Goal: Task Accomplishment & Management: Complete application form

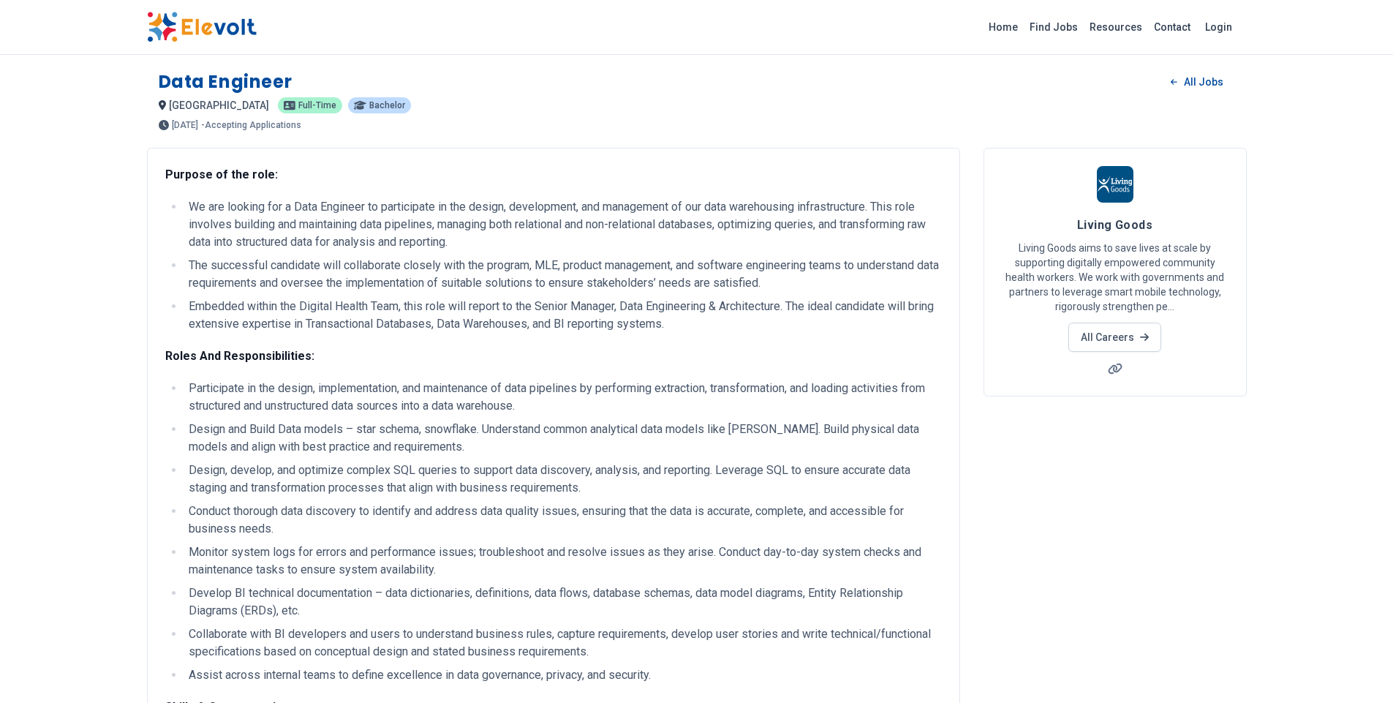
click at [502, 413] on li "Participate in the design, implementation, and maintenance of data pipelines by…" at bounding box center [562, 396] width 757 height 35
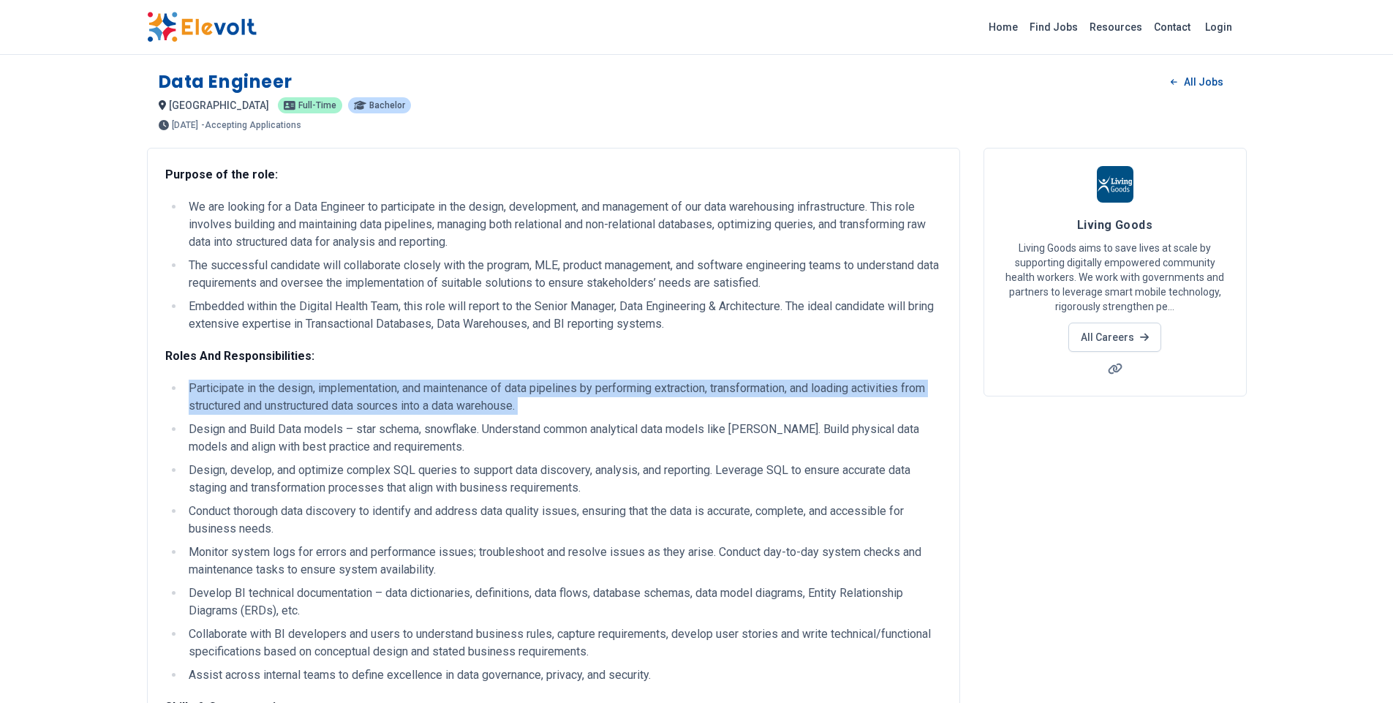
click at [502, 413] on li "Participate in the design, implementation, and maintenance of data pipelines by…" at bounding box center [562, 396] width 757 height 35
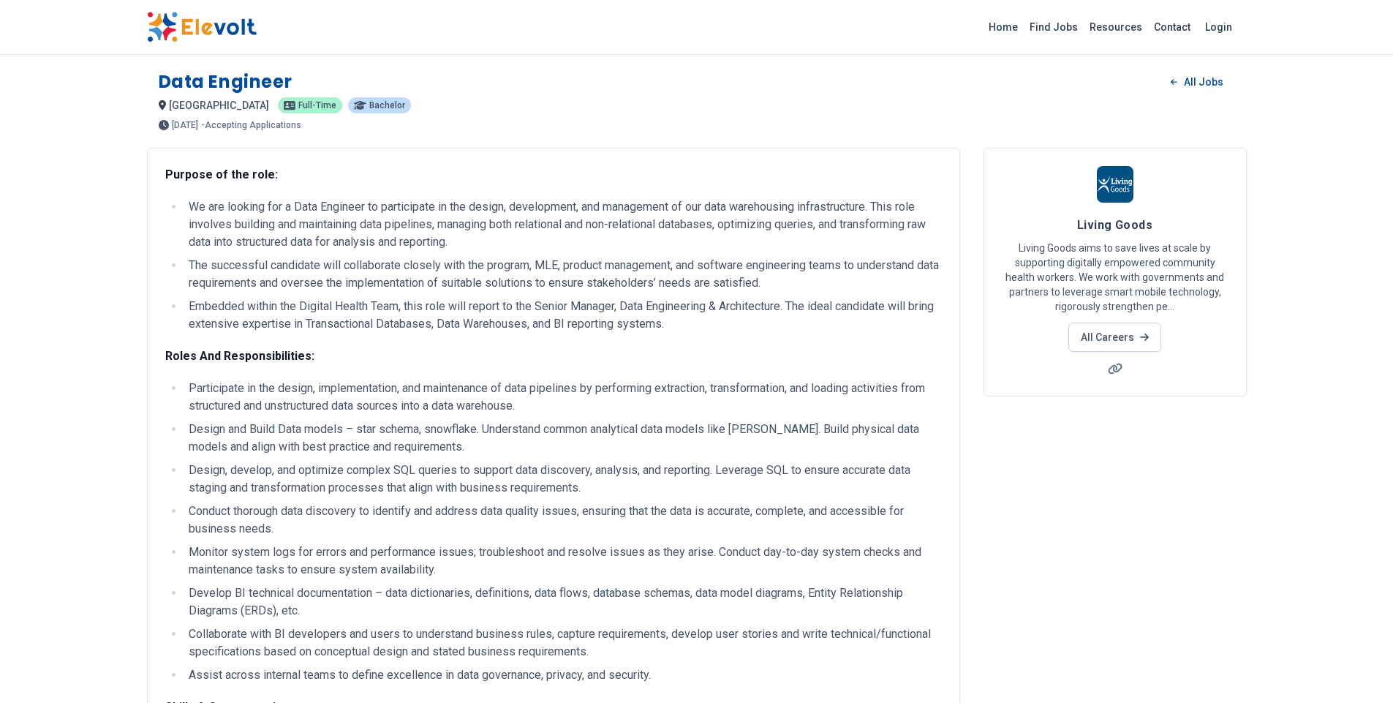
click at [415, 440] on li "Design and Build Data models – star schema, snowflake. Understand common analyt…" at bounding box center [562, 437] width 757 height 35
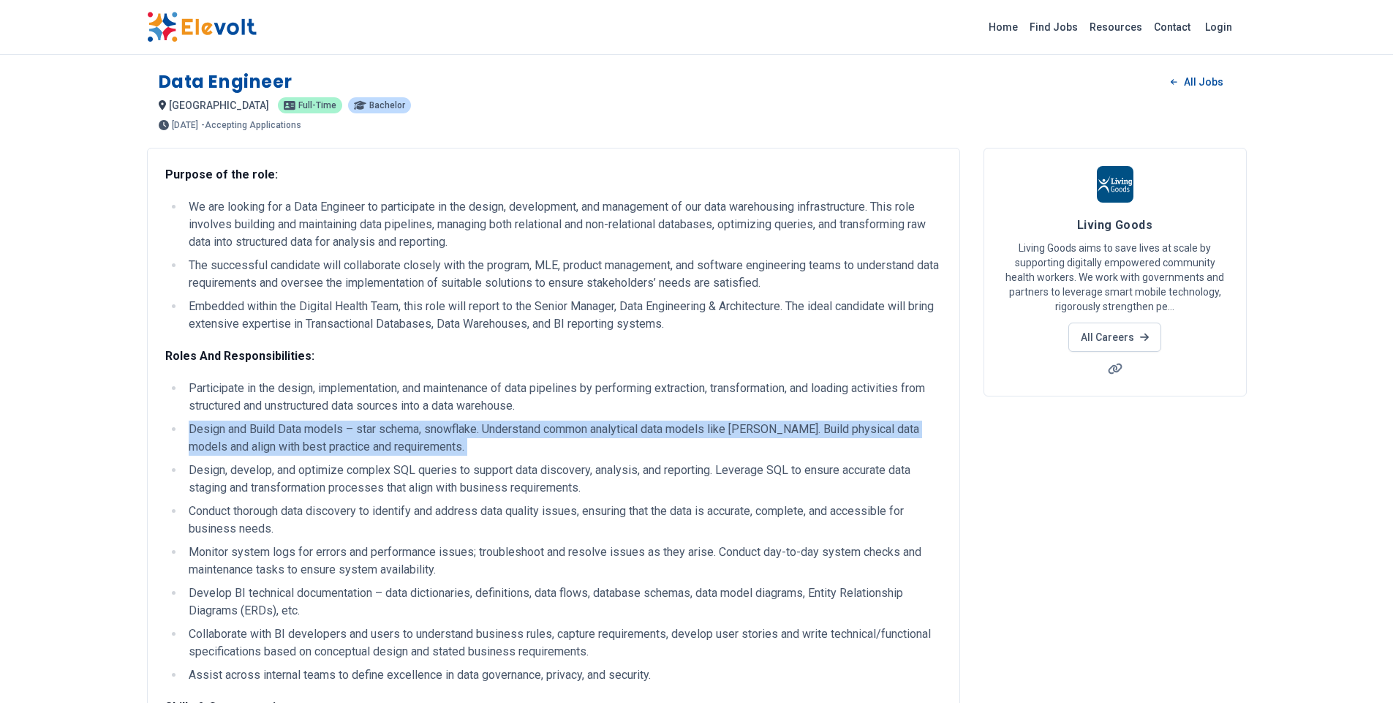
click at [415, 440] on li "Design and Build Data models – star schema, snowflake. Understand common analyt…" at bounding box center [562, 437] width 757 height 35
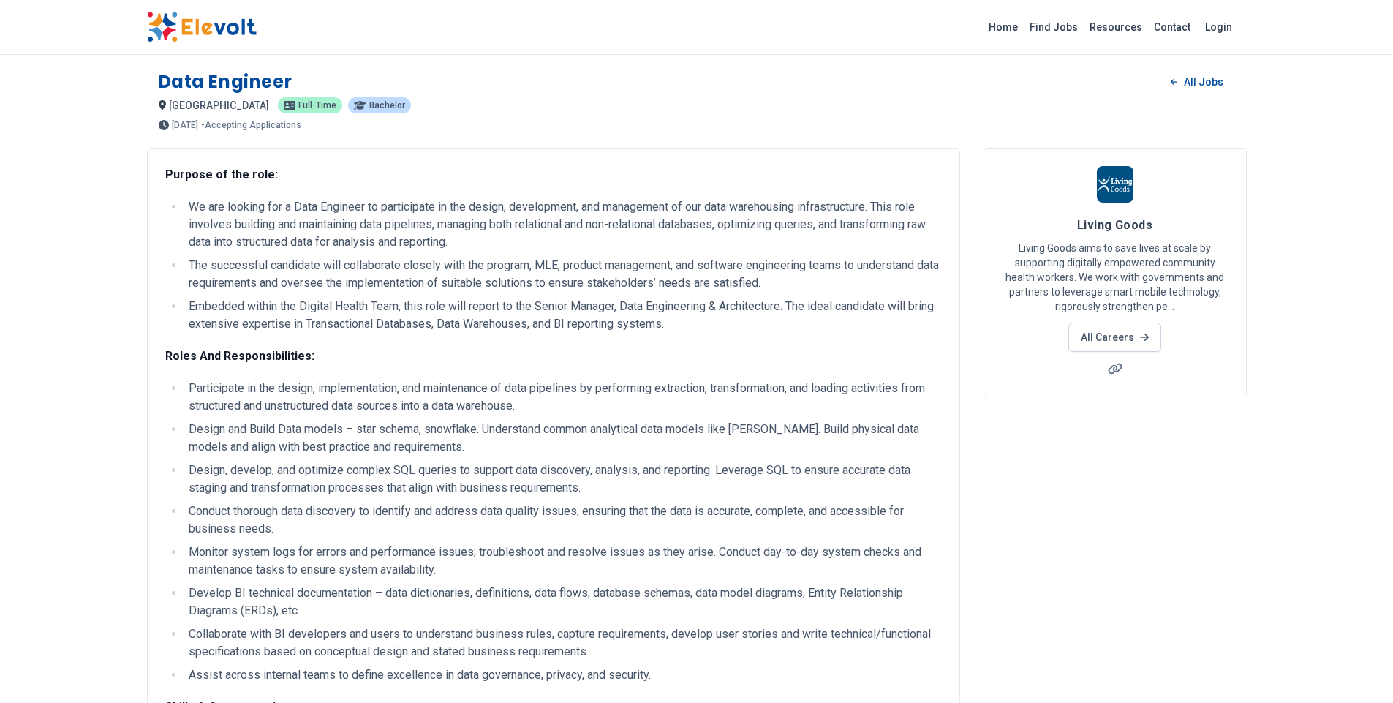
click at [369, 490] on li "Design, develop, and optimize complex SQL queries to support data discovery, an…" at bounding box center [562, 478] width 757 height 35
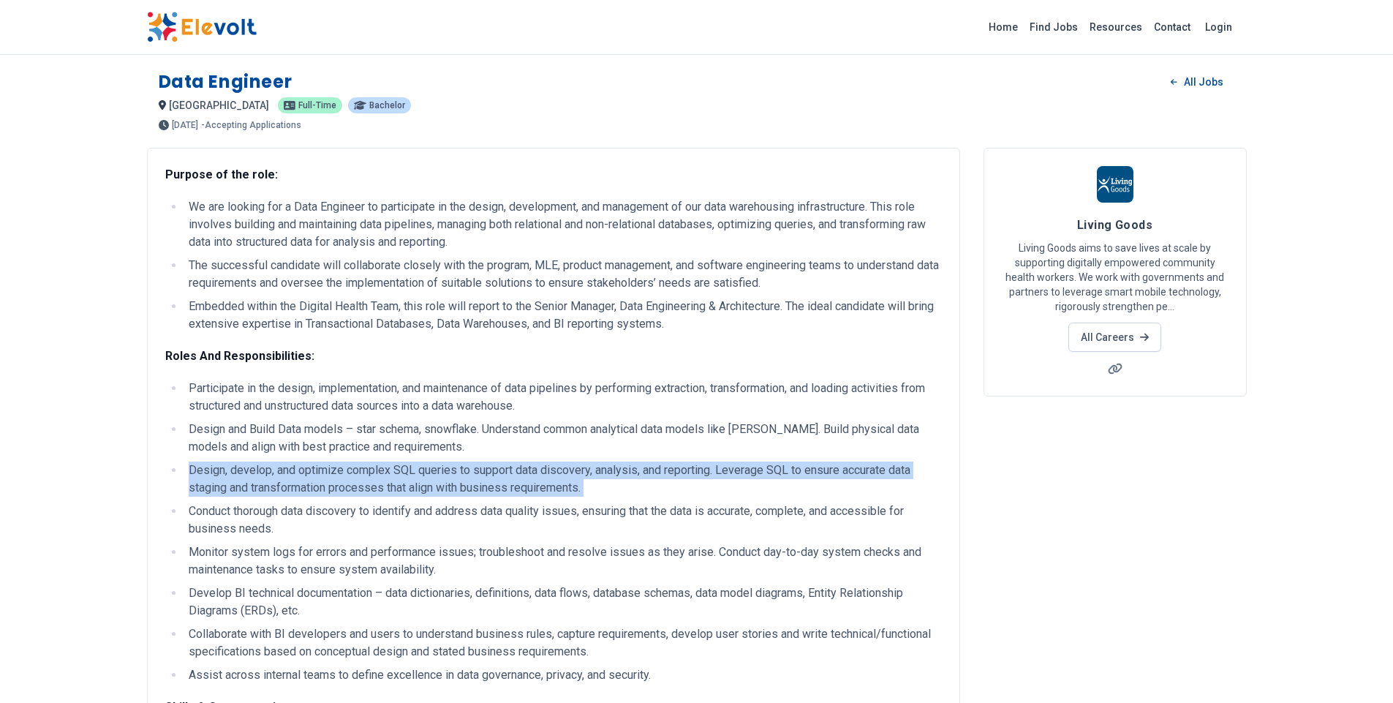
click at [369, 490] on li "Design, develop, and optimize complex SQL queries to support data discovery, an…" at bounding box center [562, 478] width 757 height 35
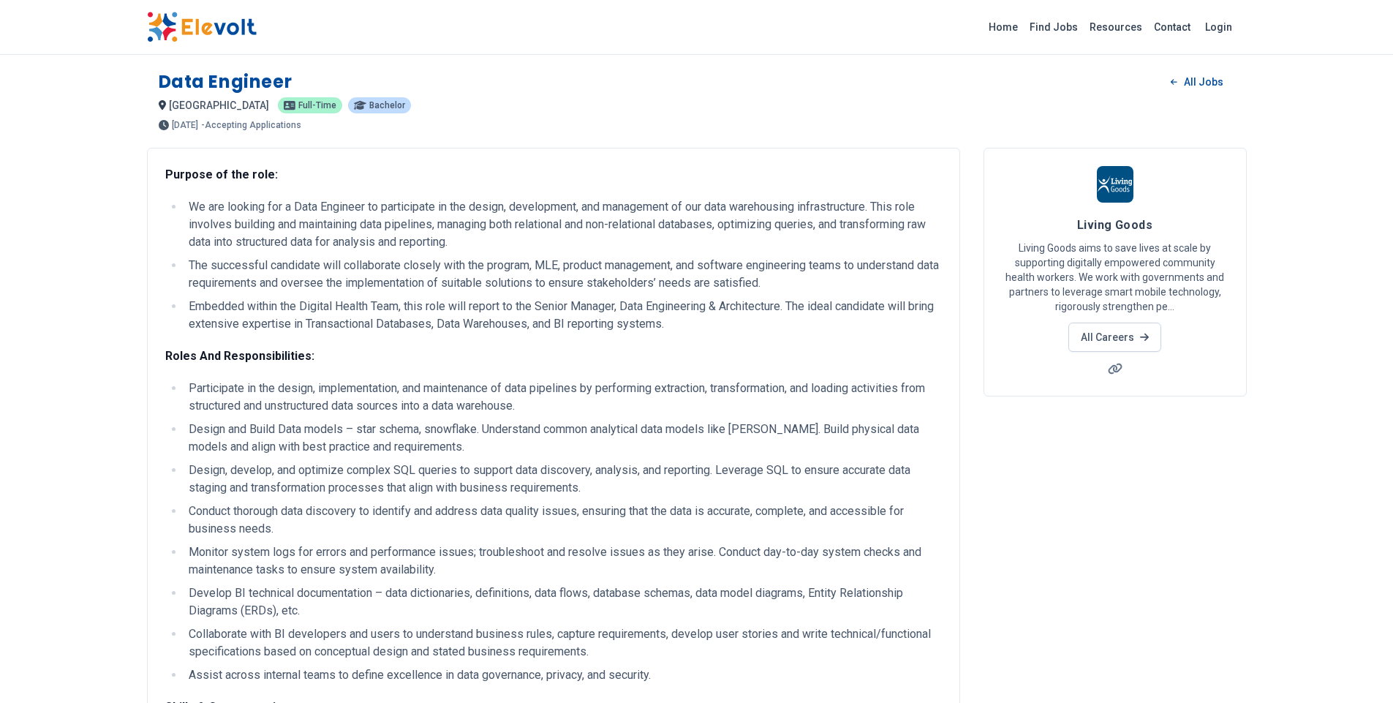
click at [396, 521] on li "Conduct thorough data discovery to identify and address data quality issues, en…" at bounding box center [562, 519] width 757 height 35
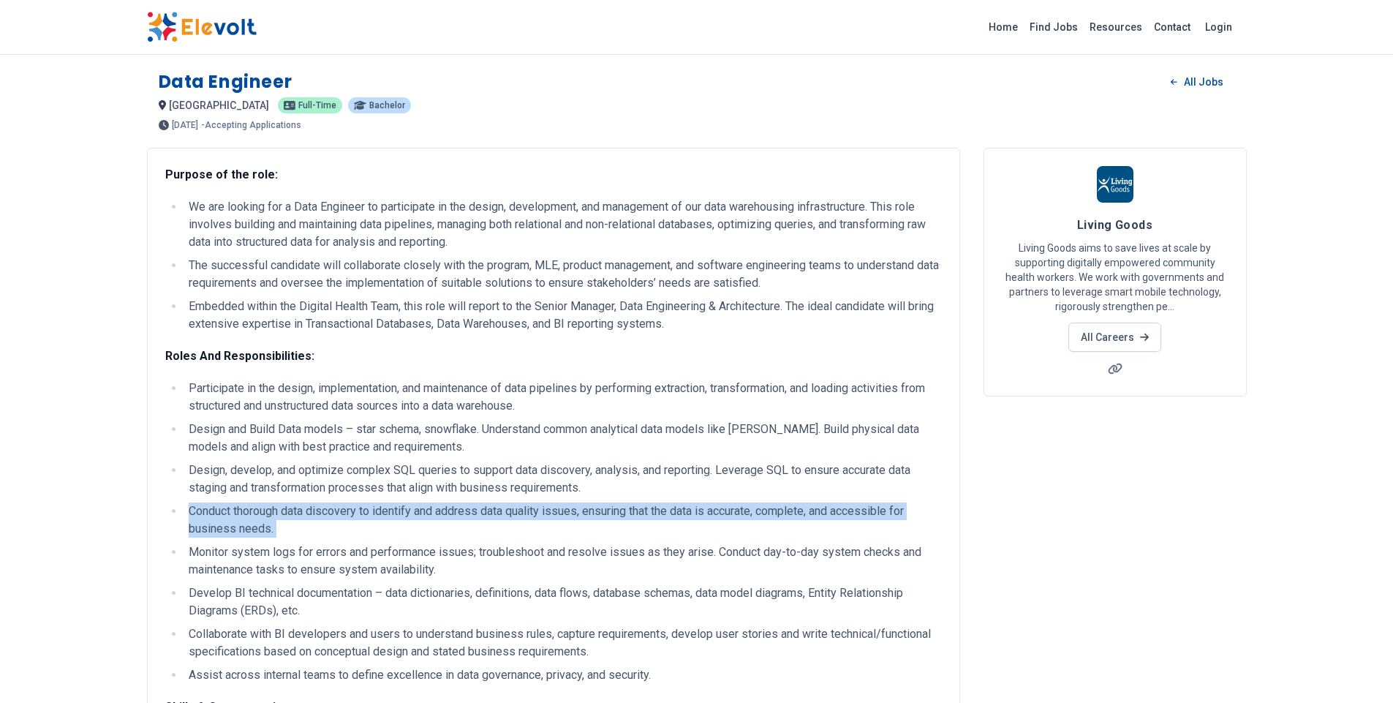
click at [396, 521] on li "Conduct thorough data discovery to identify and address data quality issues, en…" at bounding box center [562, 519] width 757 height 35
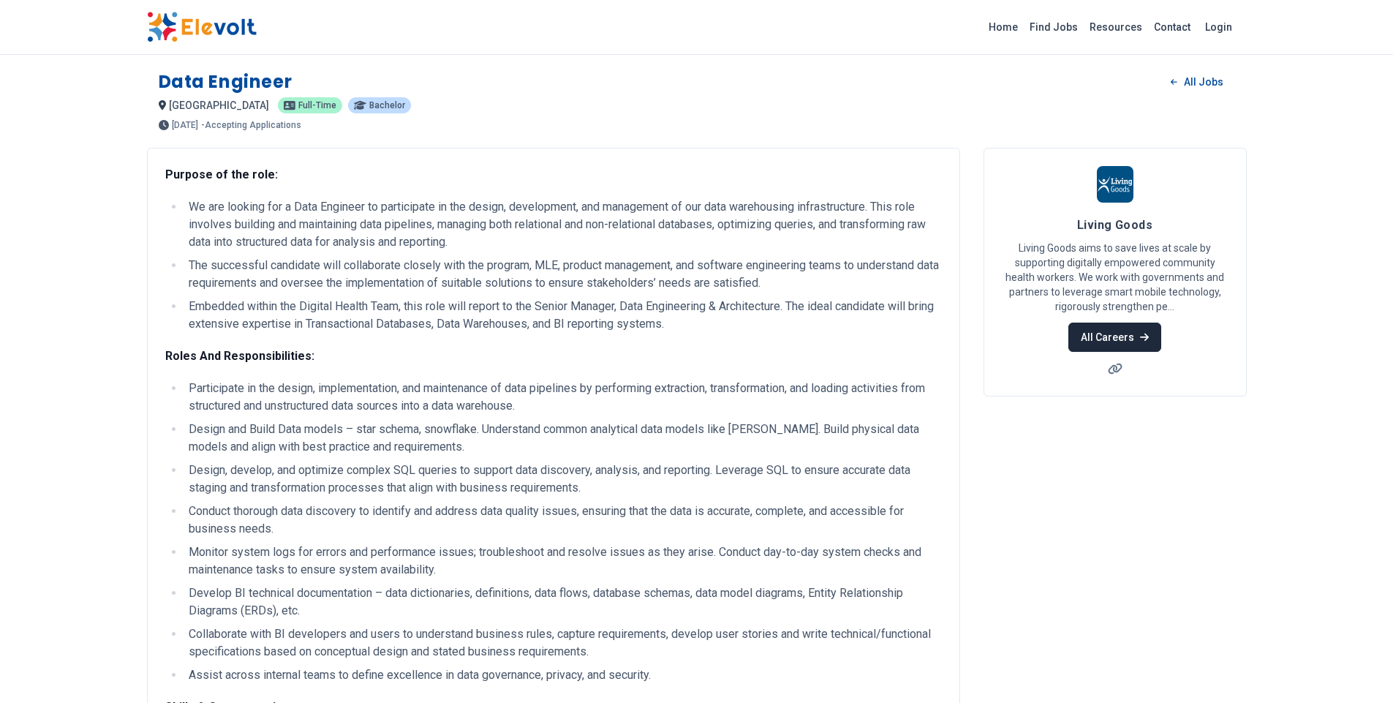
click at [1135, 341] on link "All Careers" at bounding box center [1114, 336] width 93 height 29
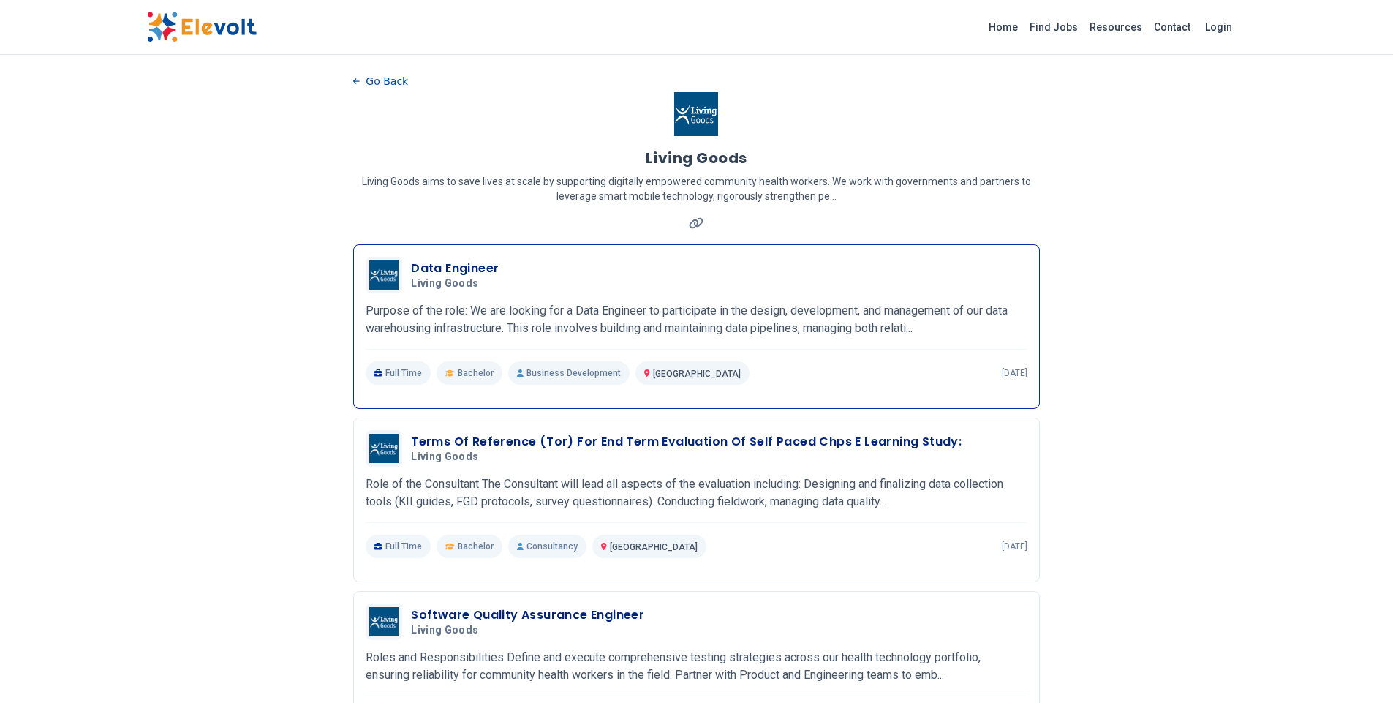
click at [455, 330] on p "Purpose of the role: We are looking for a Data Engineer to participate in the d…" at bounding box center [697, 319] width 662 height 35
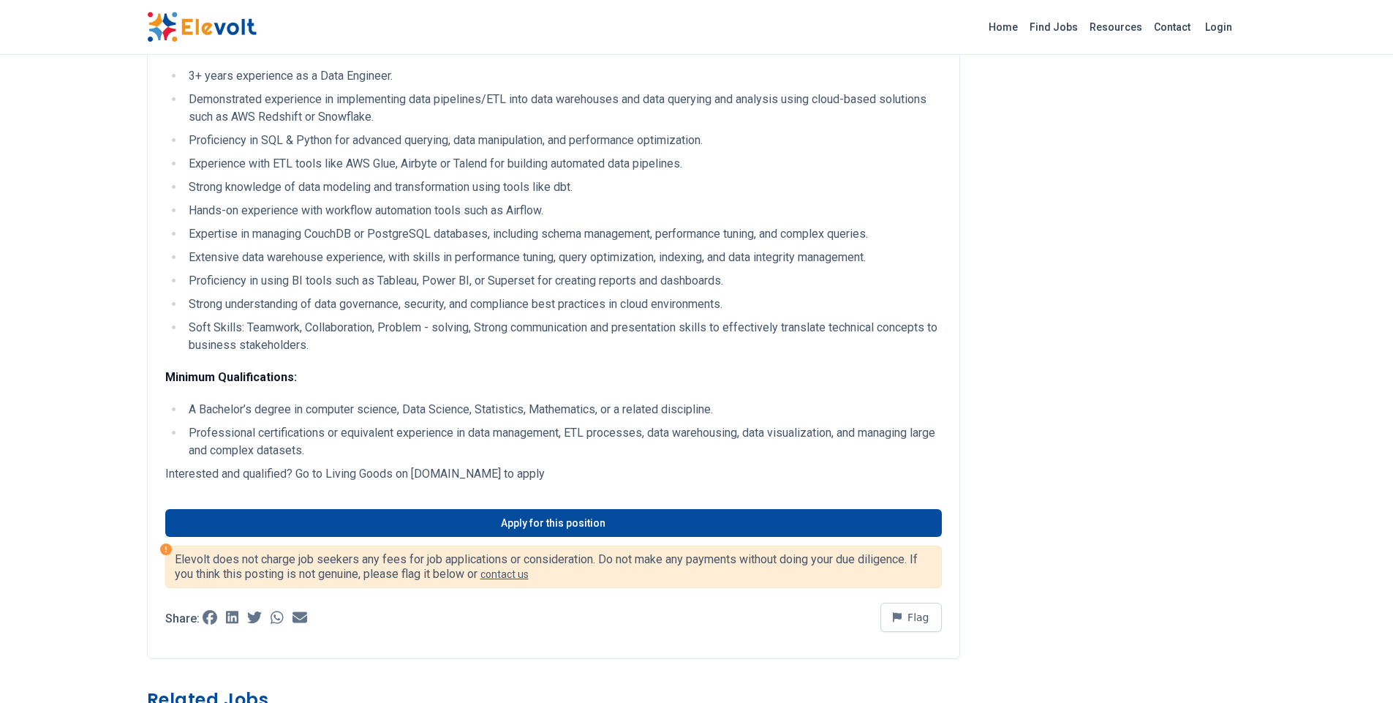
scroll to position [738, 0]
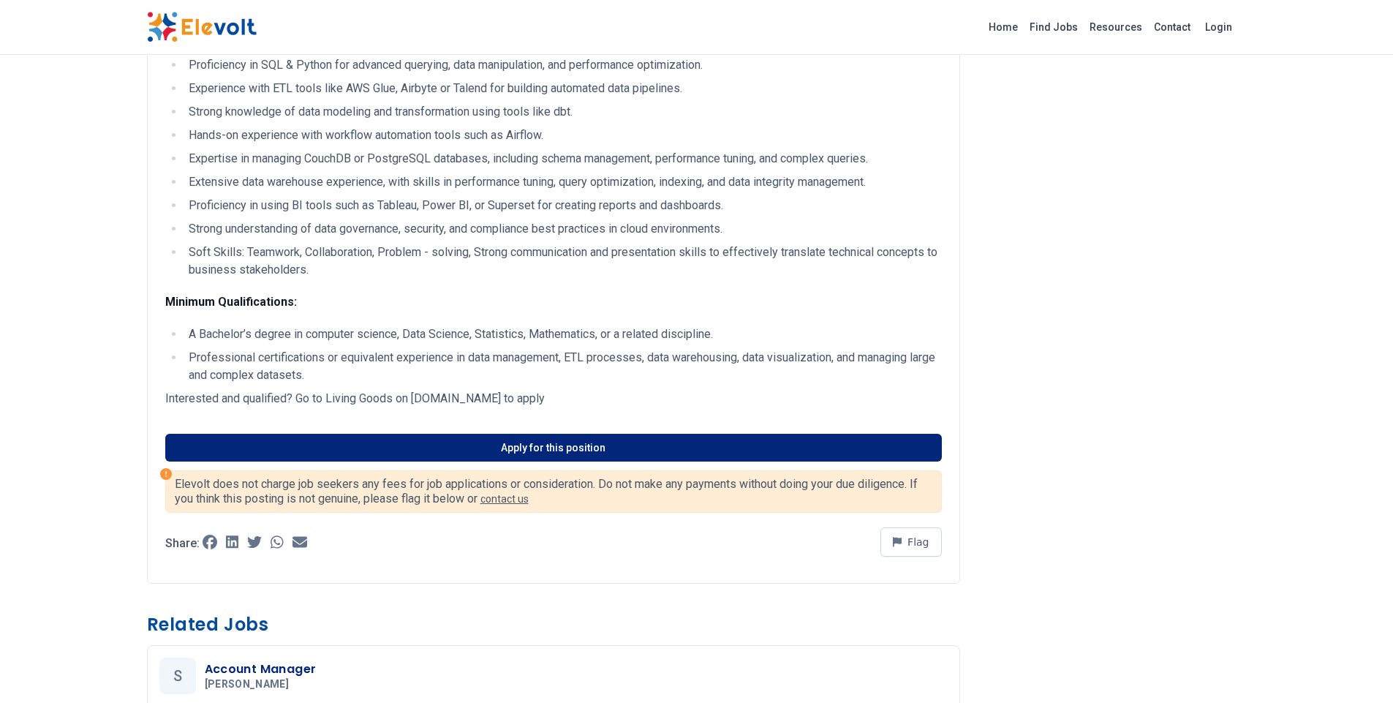
click at [560, 451] on link "Apply for this position" at bounding box center [553, 448] width 776 height 28
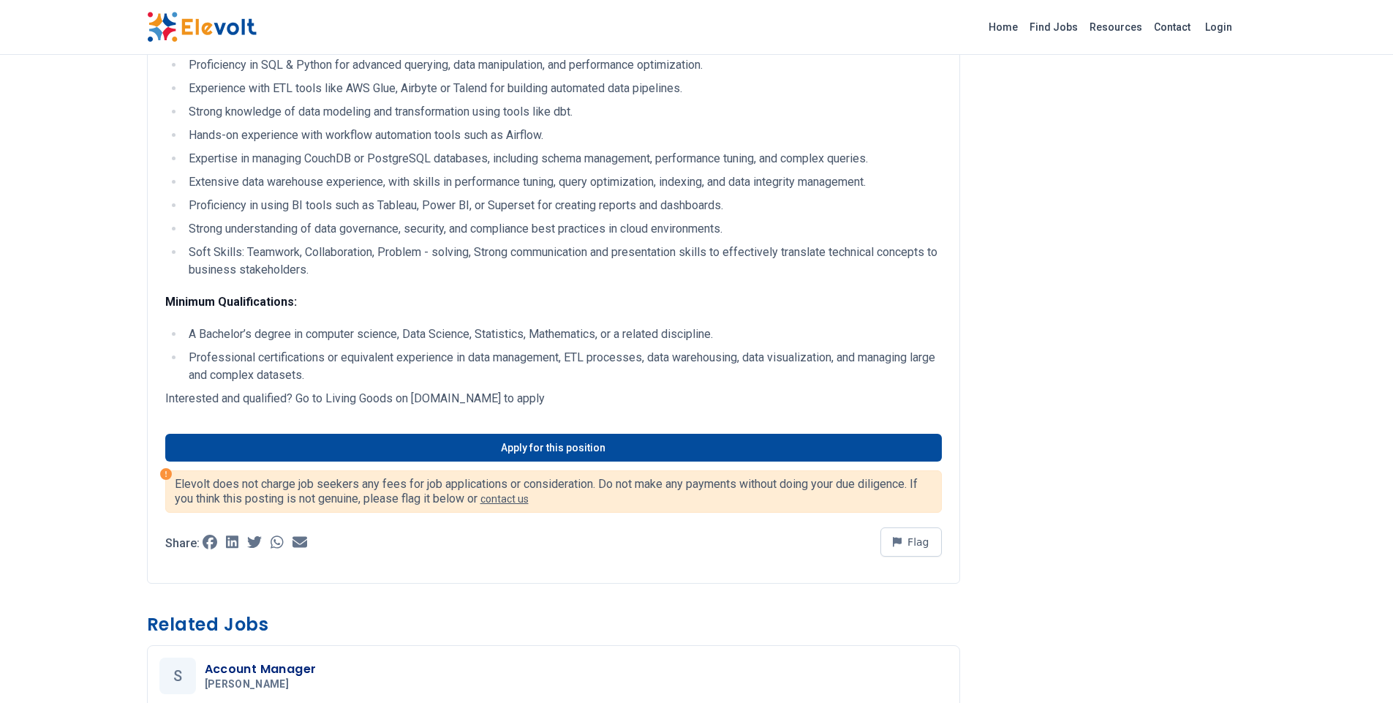
scroll to position [547, 0]
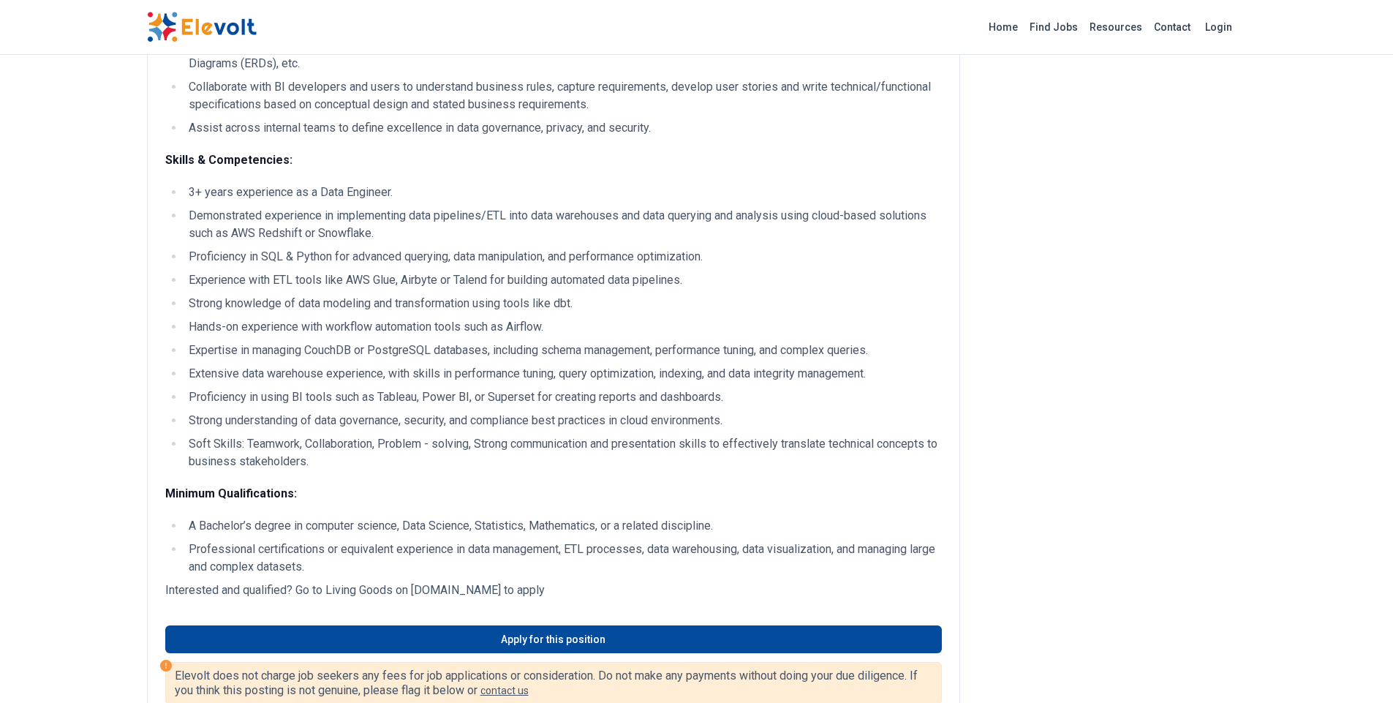
click at [423, 230] on li "Demonstrated experience in implementing data pipelines/ETL into data warehouses…" at bounding box center [562, 224] width 757 height 35
